Goal: Communication & Community: Connect with others

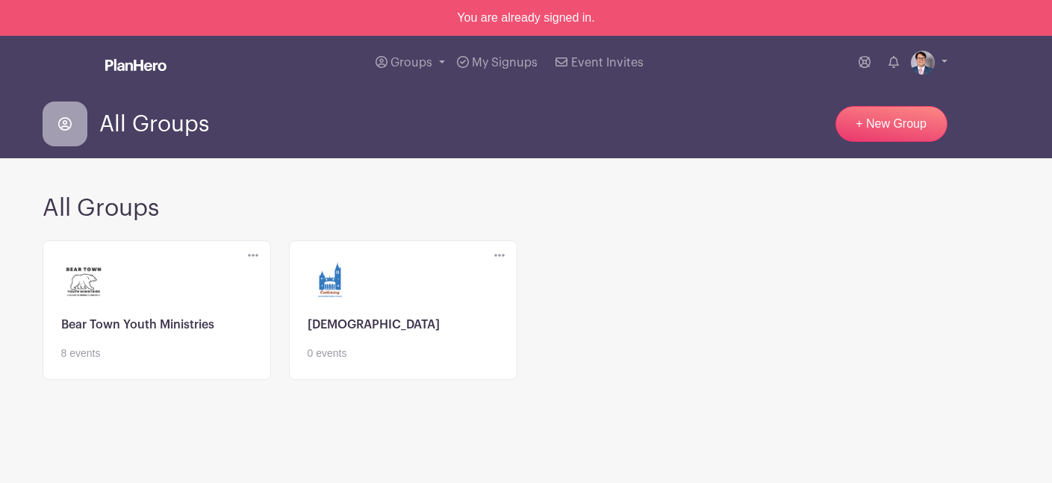
click at [210, 361] on link at bounding box center [156, 361] width 191 height 0
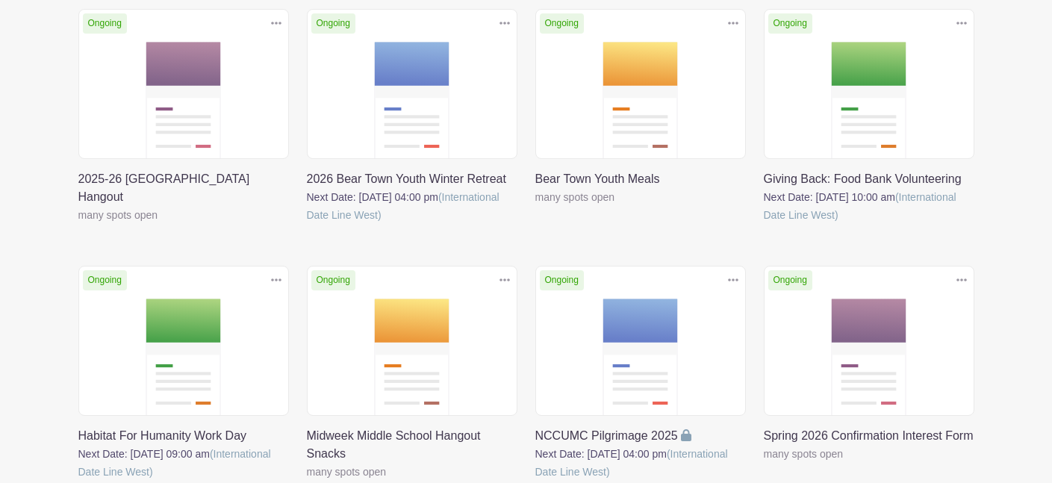
scroll to position [255, 0]
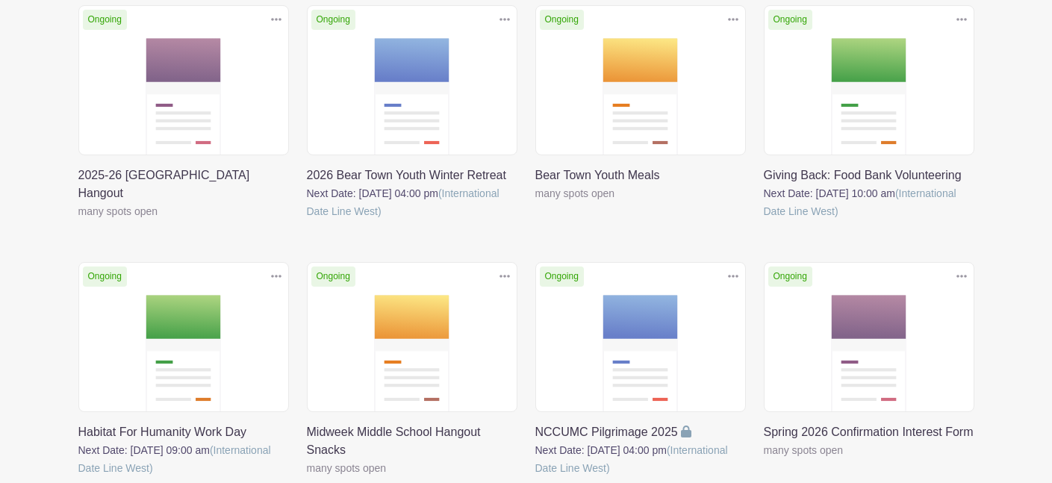
click at [78, 477] on link at bounding box center [78, 477] width 0 height 0
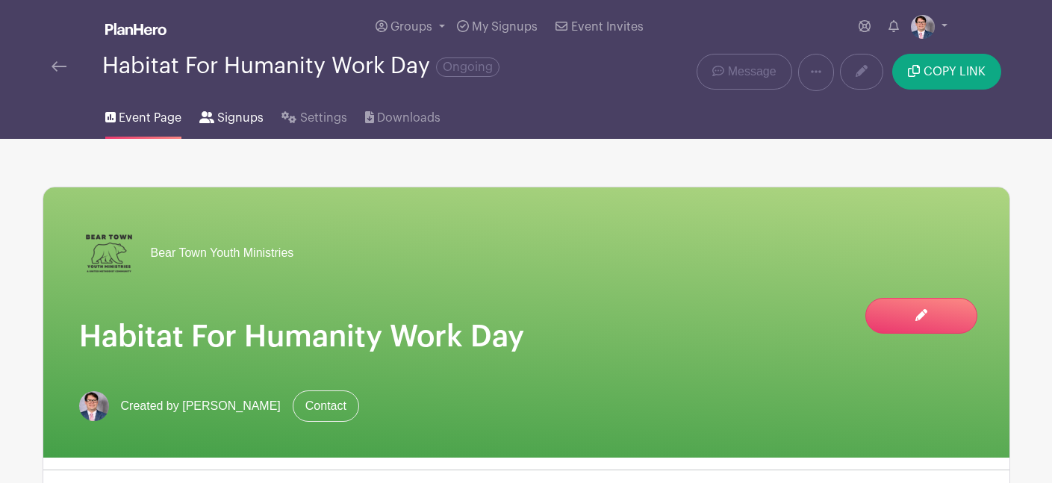
click at [254, 122] on span "Signups" at bounding box center [240, 118] width 46 height 18
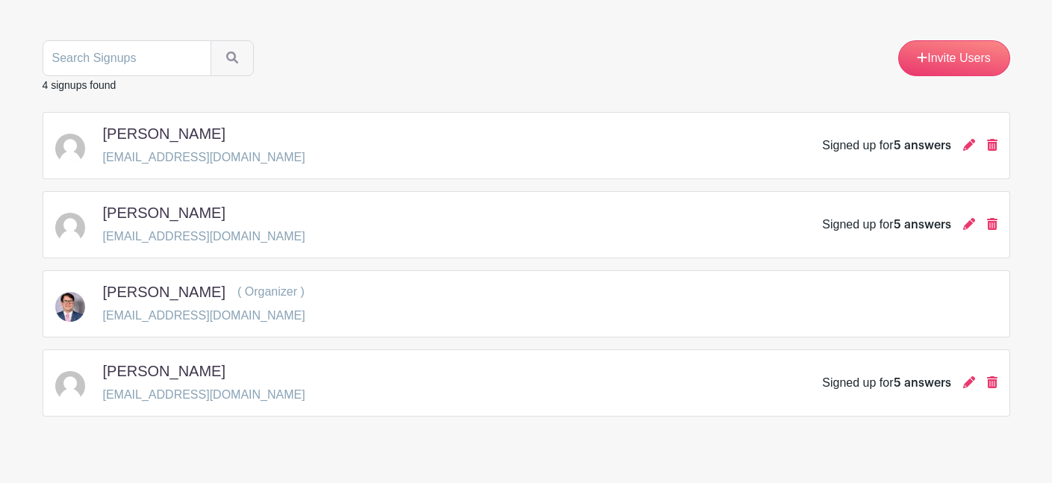
scroll to position [174, 0]
